Goal: Task Accomplishment & Management: Manage account settings

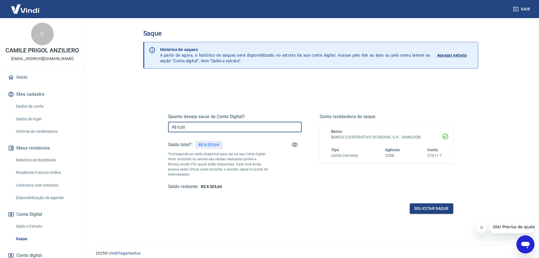
click at [187, 128] on input "R$ 0,00" at bounding box center [234, 127] width 133 height 10
type input "R$ 8.525,64"
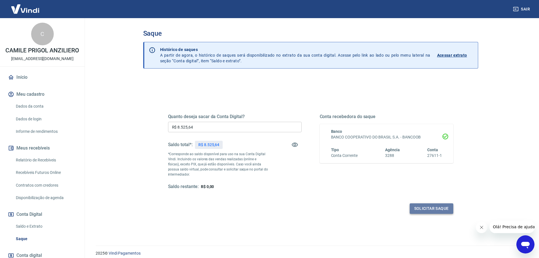
click at [443, 208] on button "Solicitar saque" at bounding box center [431, 208] width 44 height 10
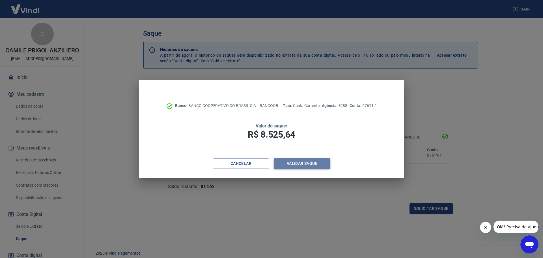
click at [301, 167] on button "Validar saque" at bounding box center [302, 163] width 57 height 10
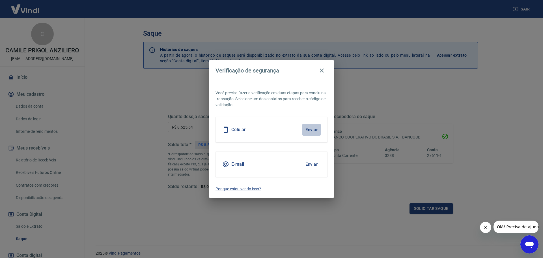
click at [314, 129] on button "Enviar" at bounding box center [311, 130] width 18 height 12
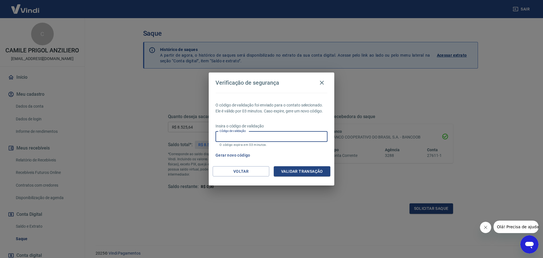
click at [280, 134] on input "Código de validação" at bounding box center [271, 136] width 112 height 10
type input "673011"
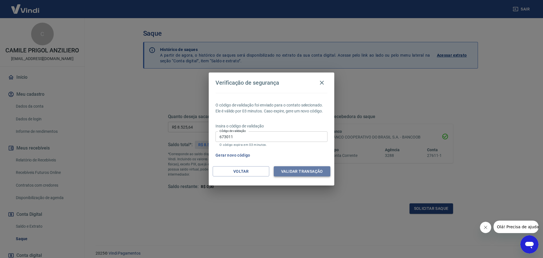
click at [320, 171] on button "Validar transação" at bounding box center [302, 171] width 57 height 10
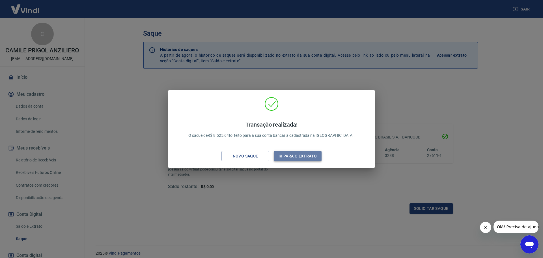
click at [302, 155] on button "Ir para o extrato" at bounding box center [298, 156] width 48 height 10
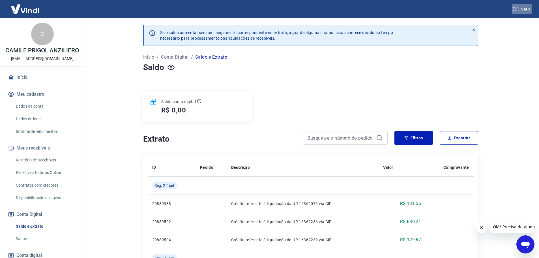
click at [530, 8] on button "Sair" at bounding box center [521, 9] width 20 height 10
